Goal: Use online tool/utility: Use online tool/utility

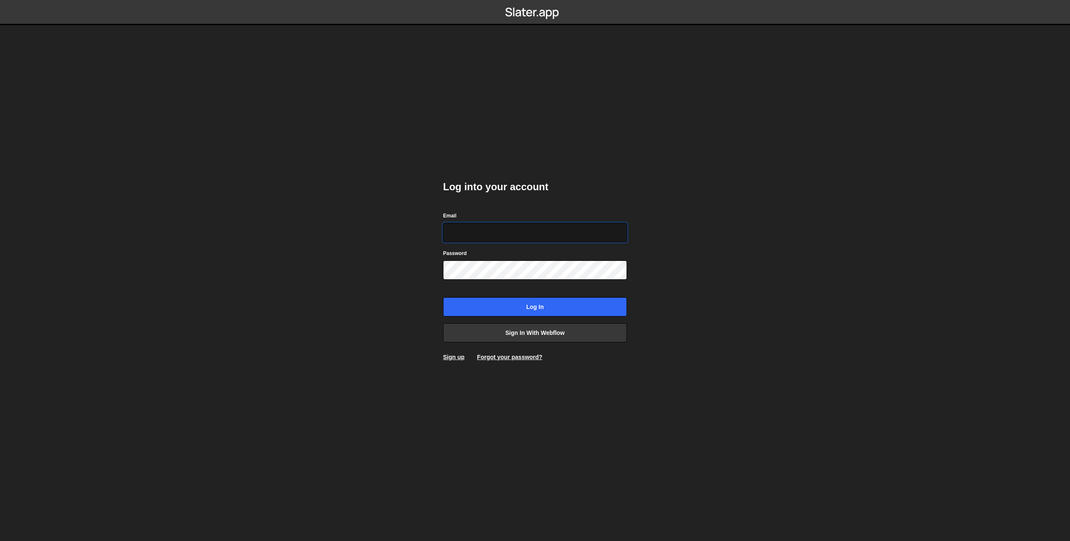
type input "prod-web@cadcom.fr"
click at [541, 301] on input "Log in" at bounding box center [535, 306] width 184 height 19
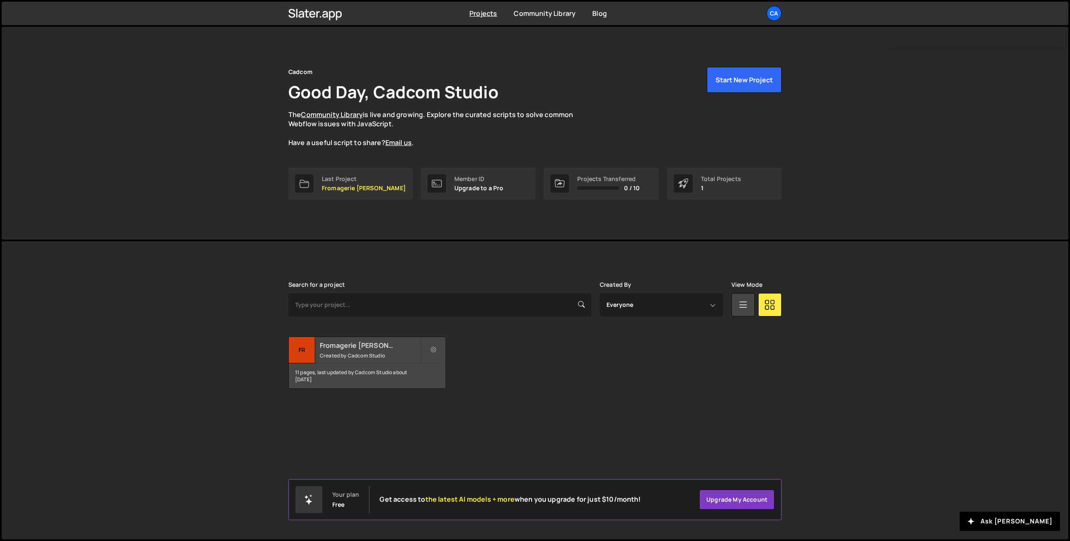
click at [339, 349] on h2 "Fromagerie [PERSON_NAME]" at bounding box center [370, 345] width 101 height 9
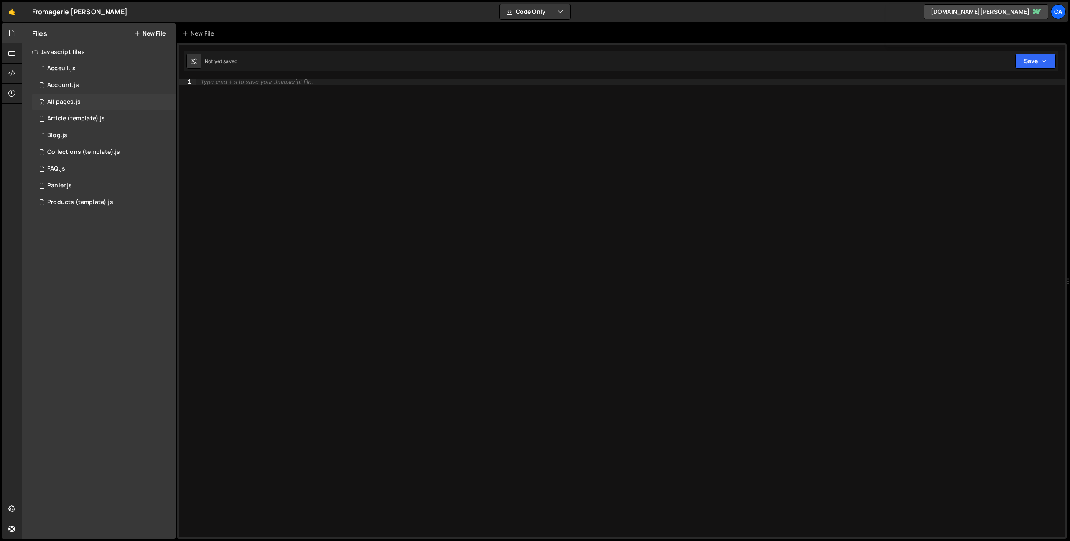
click at [64, 104] on div "All pages.js" at bounding box center [63, 102] width 33 height 8
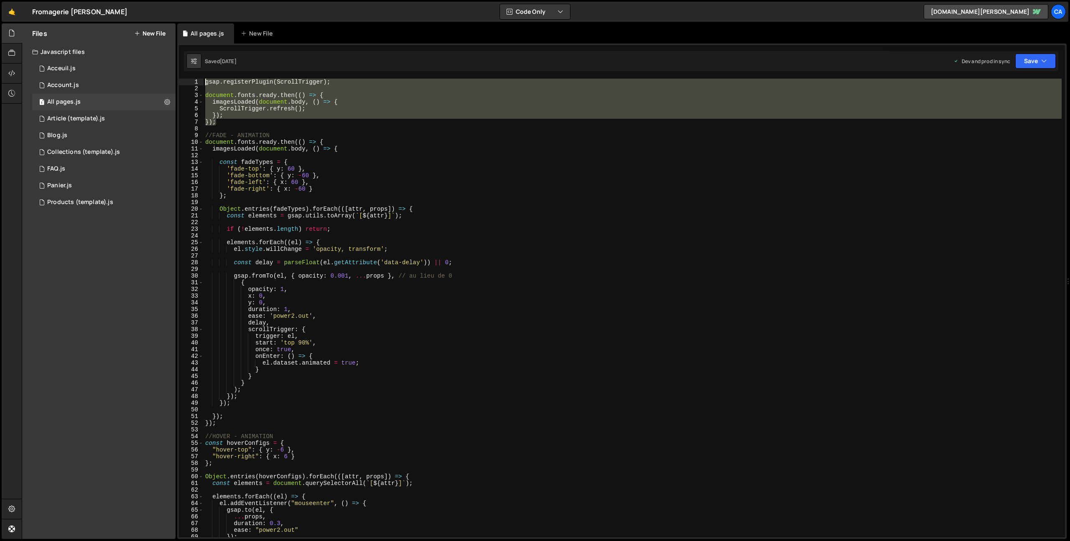
drag, startPoint x: 223, startPoint y: 122, endPoint x: 177, endPoint y: 83, distance: 59.9
click at [177, 83] on div "1 Type cmd + s to save your Javascript file. הההההההההההההההההההההההההההההההההה…" at bounding box center [621, 290] width 889 height 495
type textarea "gsap.registerPlugin(ScrollTrigger);"
